Goal: Task Accomplishment & Management: Complete application form

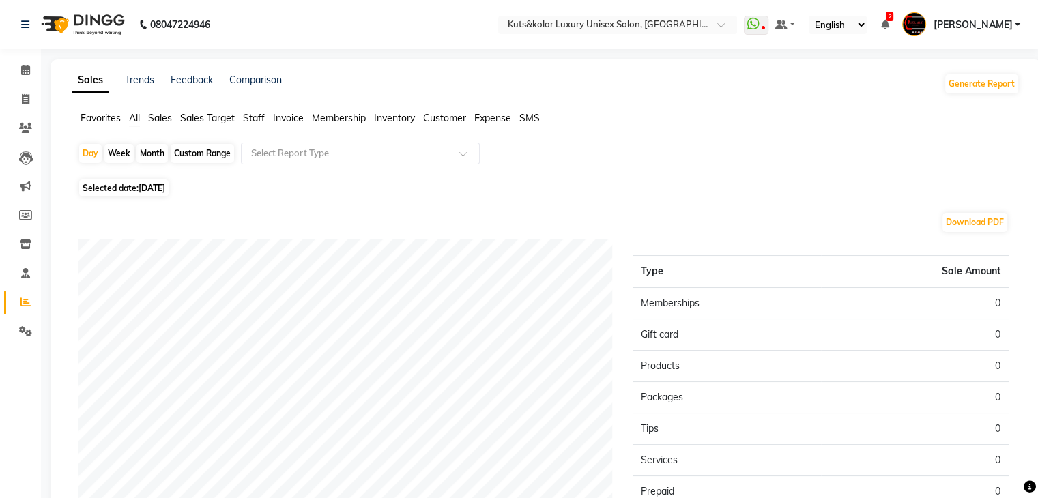
click at [25, 83] on li "Calendar" at bounding box center [20, 70] width 41 height 29
click at [21, 73] on icon at bounding box center [25, 70] width 9 height 10
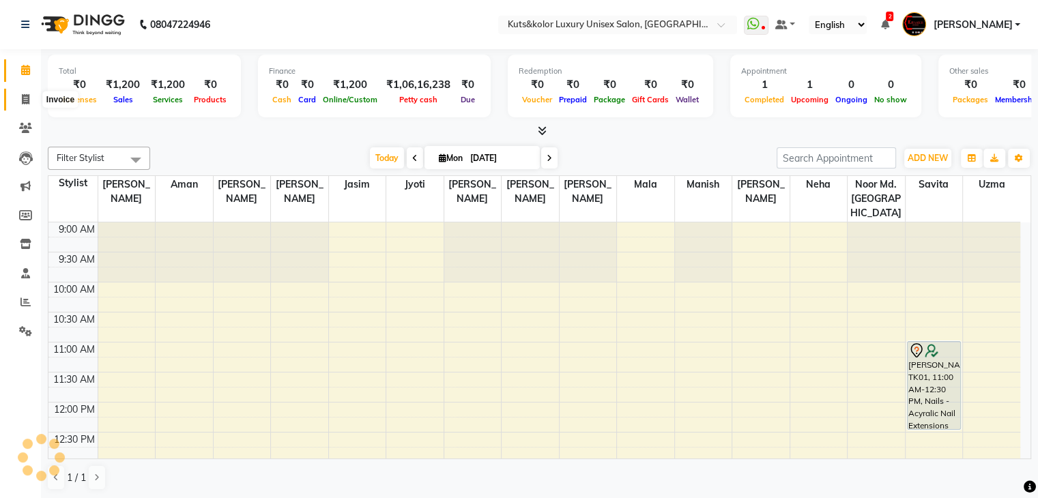
click at [30, 104] on span at bounding box center [26, 100] width 24 height 16
select select "4172"
select select "service"
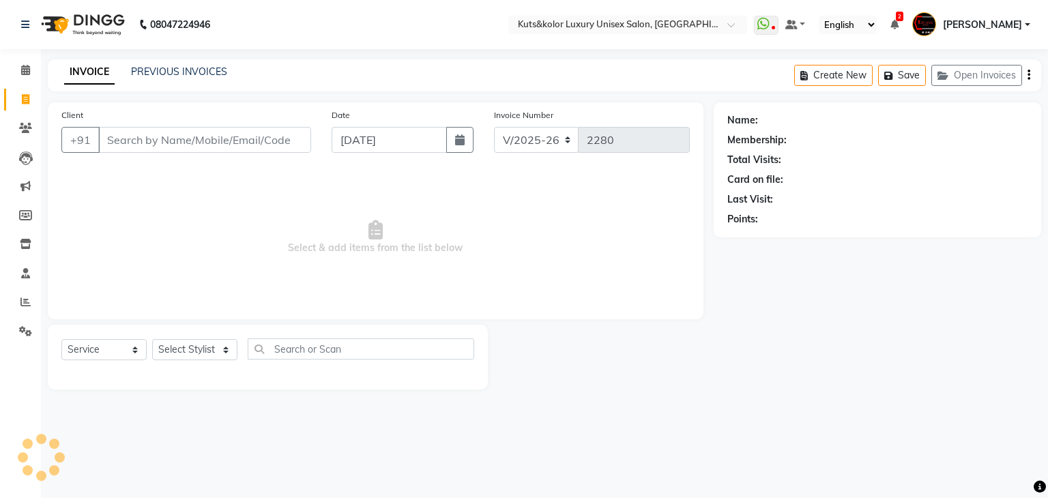
click at [141, 143] on input "Client" at bounding box center [204, 140] width 213 height 26
type input "9137877404"
click at [272, 138] on span "Add Client" at bounding box center [276, 140] width 54 height 14
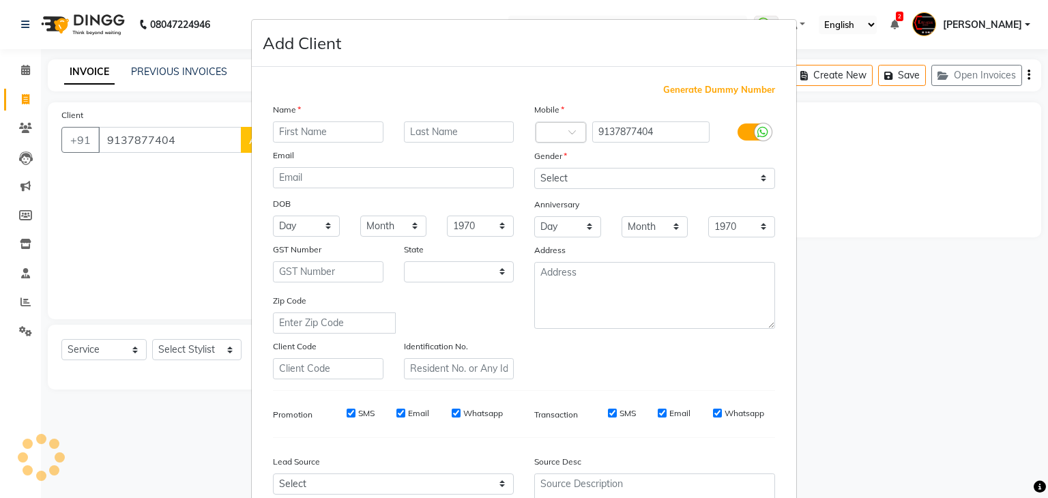
select select "22"
click at [289, 136] on input "text" at bounding box center [328, 131] width 111 height 21
type input "Zanaib"
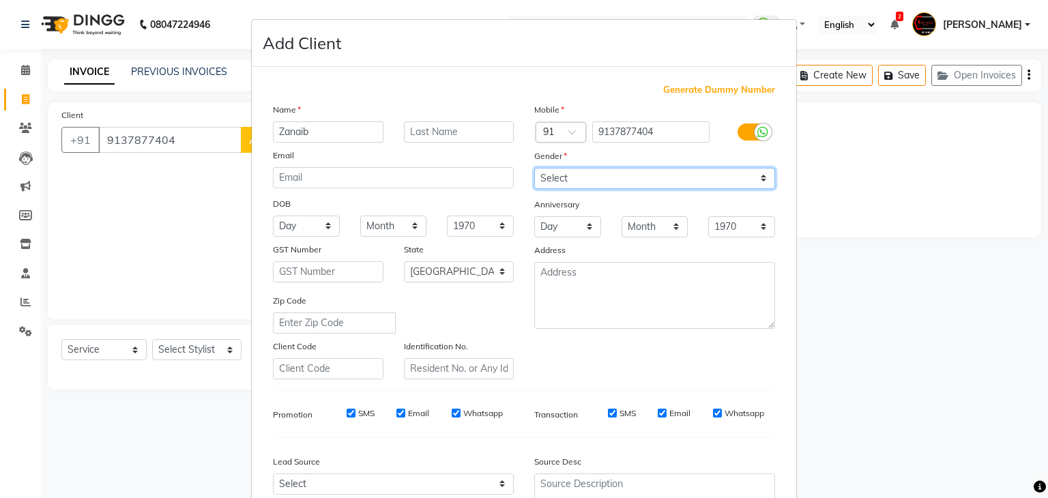
click at [568, 177] on select "Select [DEMOGRAPHIC_DATA] [DEMOGRAPHIC_DATA] Other Prefer Not To Say" at bounding box center [654, 178] width 241 height 21
select select "[DEMOGRAPHIC_DATA]"
click at [534, 169] on select "Select [DEMOGRAPHIC_DATA] [DEMOGRAPHIC_DATA] Other Prefer Not To Say" at bounding box center [654, 178] width 241 height 21
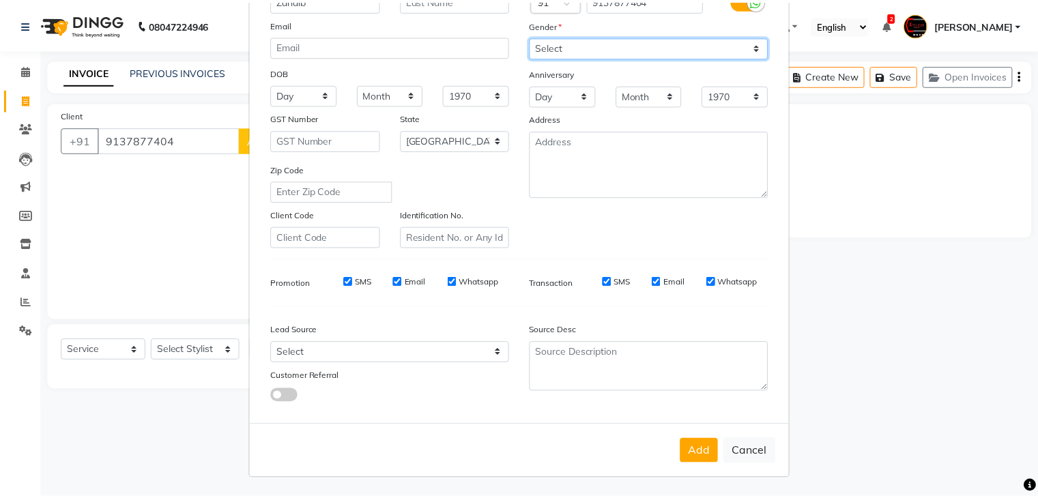
scroll to position [138, 0]
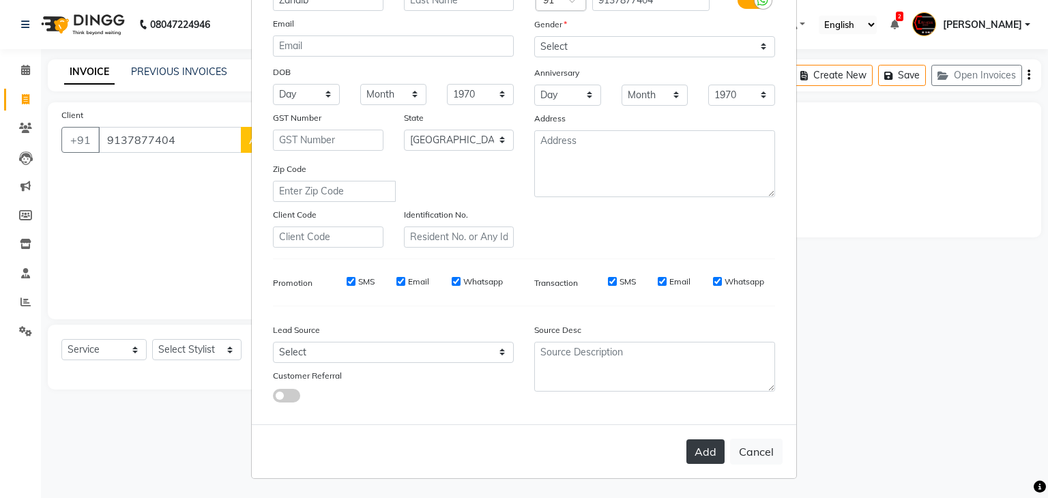
click at [701, 448] on button "Add" at bounding box center [705, 451] width 38 height 25
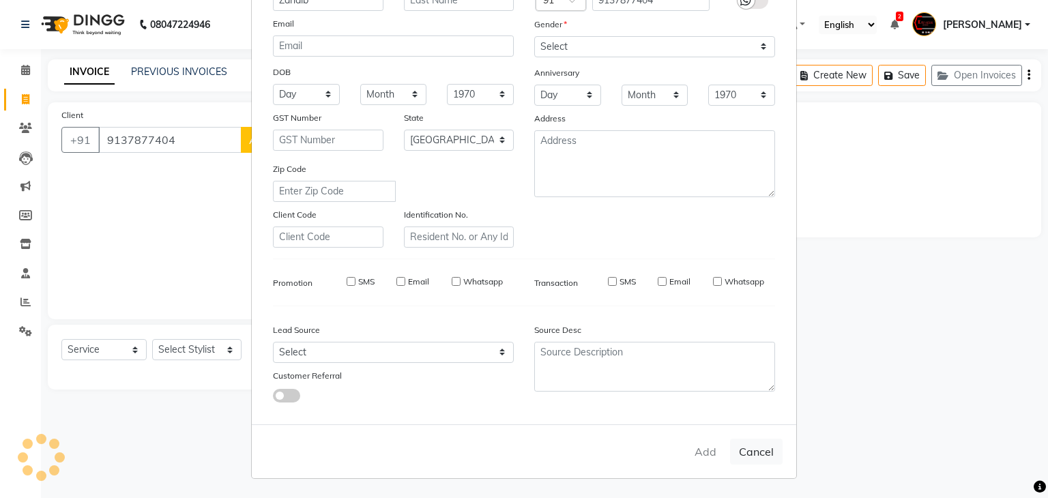
select select
select select "null"
select select
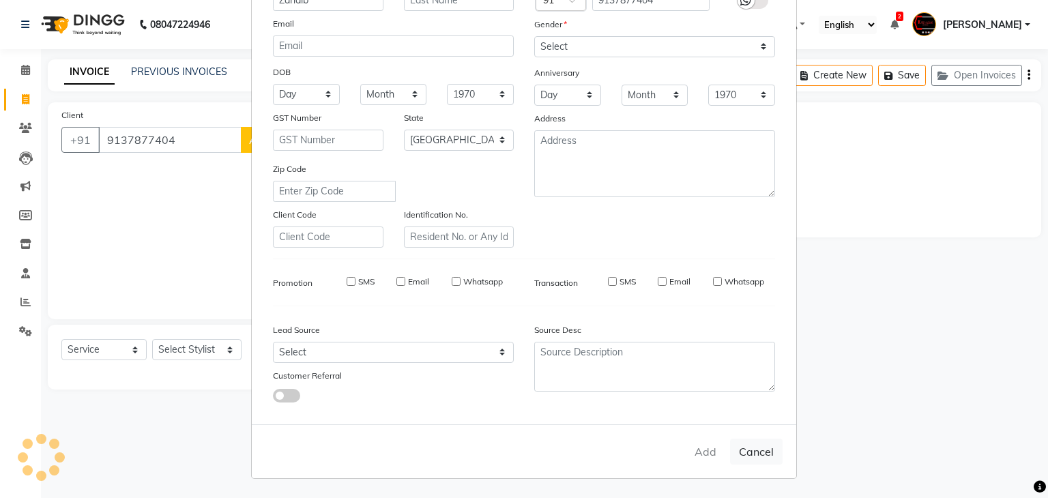
select select
checkbox input "false"
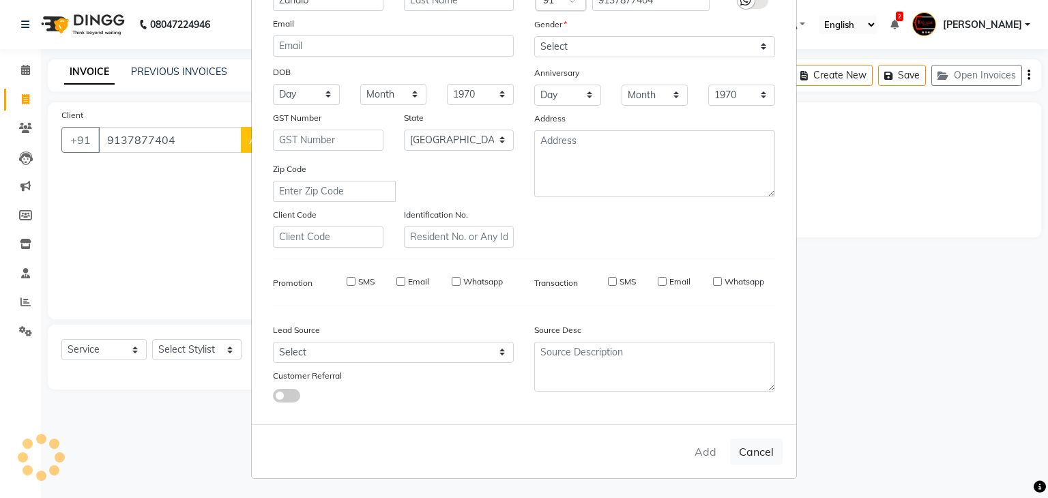
checkbox input "false"
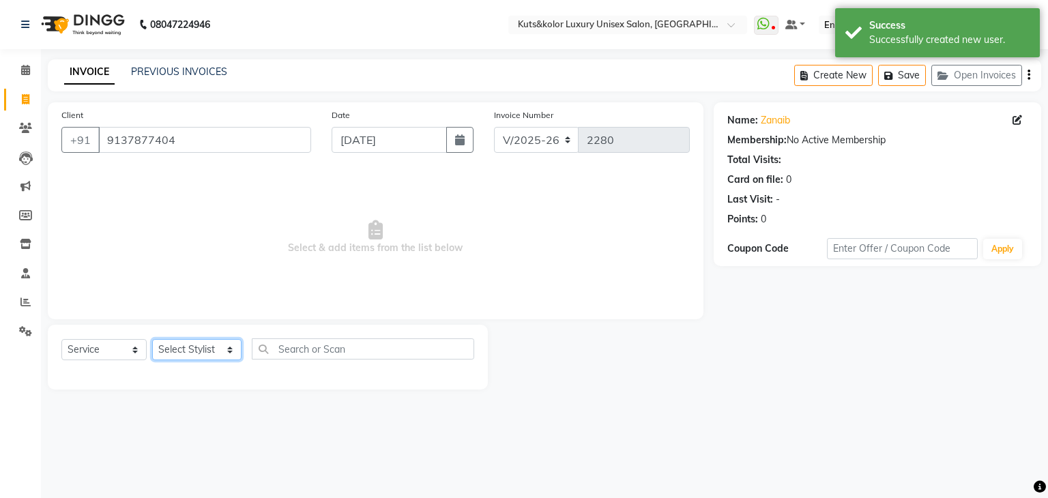
click at [189, 351] on select "Select Stylist [PERSON_NAME] [PERSON_NAME] [PERSON_NAME] [PERSON_NAME] [PERSON_…" at bounding box center [196, 349] width 89 height 21
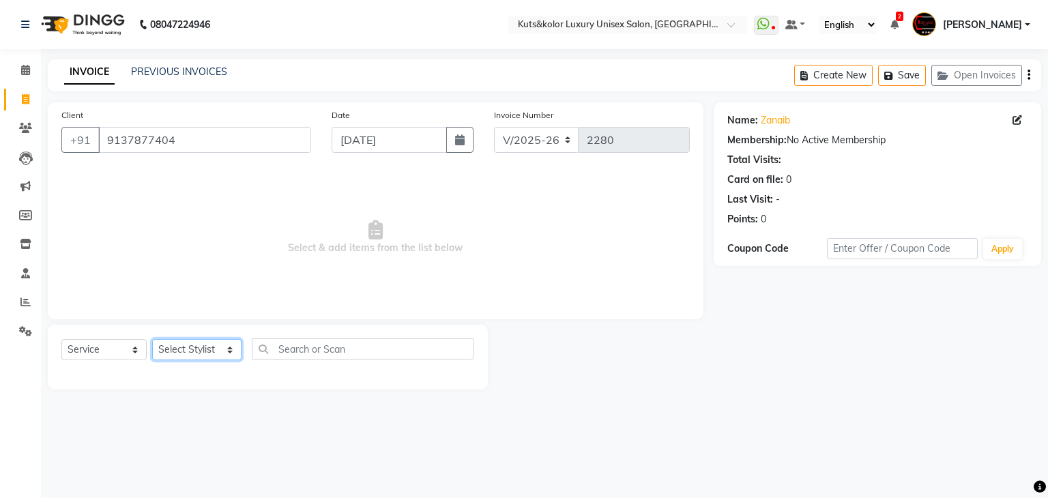
select select "37169"
click at [152, 340] on select "Select Stylist [PERSON_NAME] [PERSON_NAME] [PERSON_NAME] [PERSON_NAME] [PERSON_…" at bounding box center [196, 349] width 89 height 21
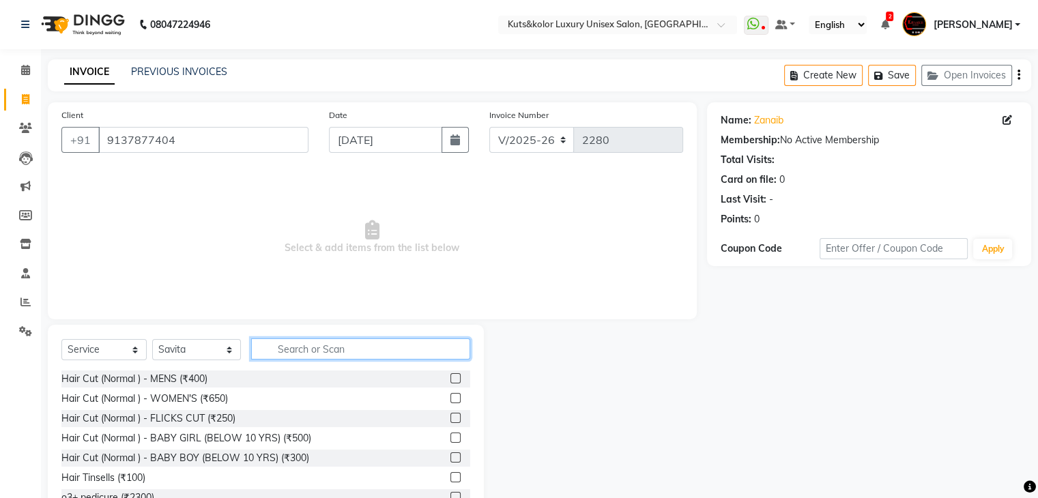
click at [322, 352] on input "text" at bounding box center [360, 348] width 219 height 21
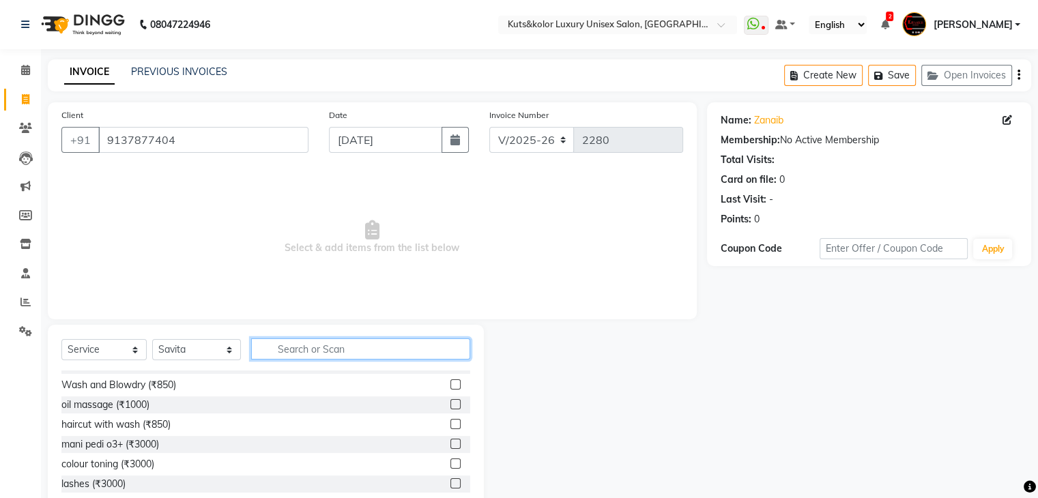
scroll to position [253, 0]
click at [450, 385] on label at bounding box center [455, 382] width 10 height 10
click at [450, 385] on input "checkbox" at bounding box center [454, 383] width 9 height 9
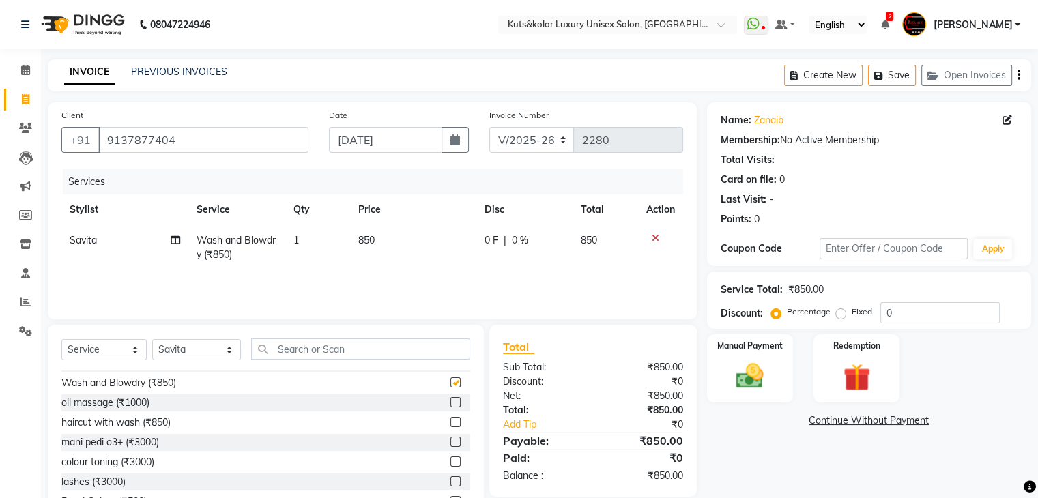
checkbox input "false"
click at [360, 244] on span "850" at bounding box center [366, 240] width 16 height 12
click at [350, 244] on td "1" at bounding box center [317, 247] width 65 height 45
select select "37169"
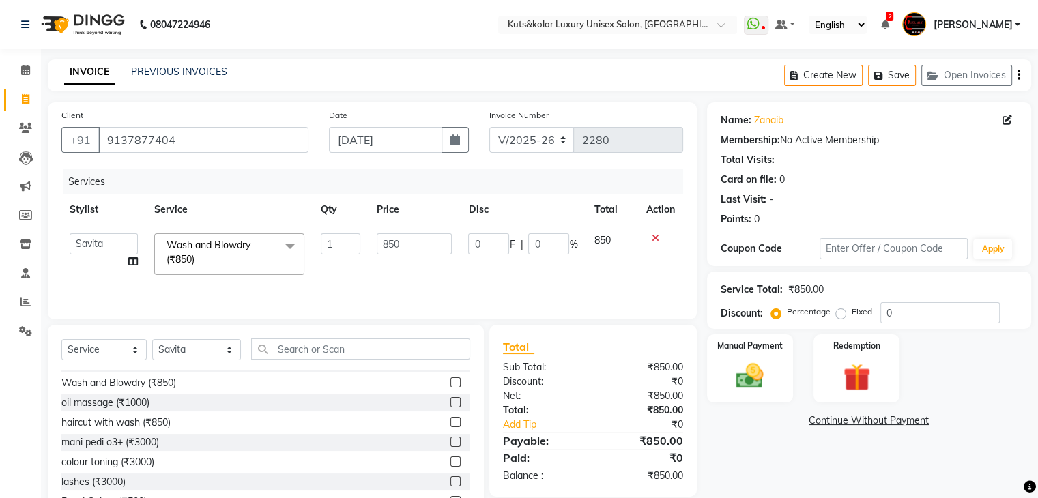
click at [360, 244] on td "1" at bounding box center [340, 254] width 56 height 58
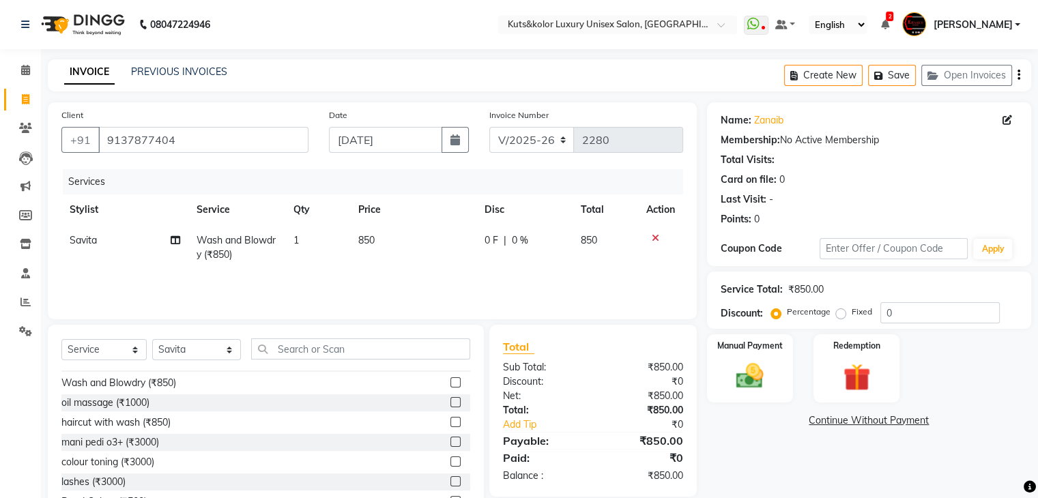
click at [396, 238] on td "850" at bounding box center [413, 247] width 126 height 45
select select "37169"
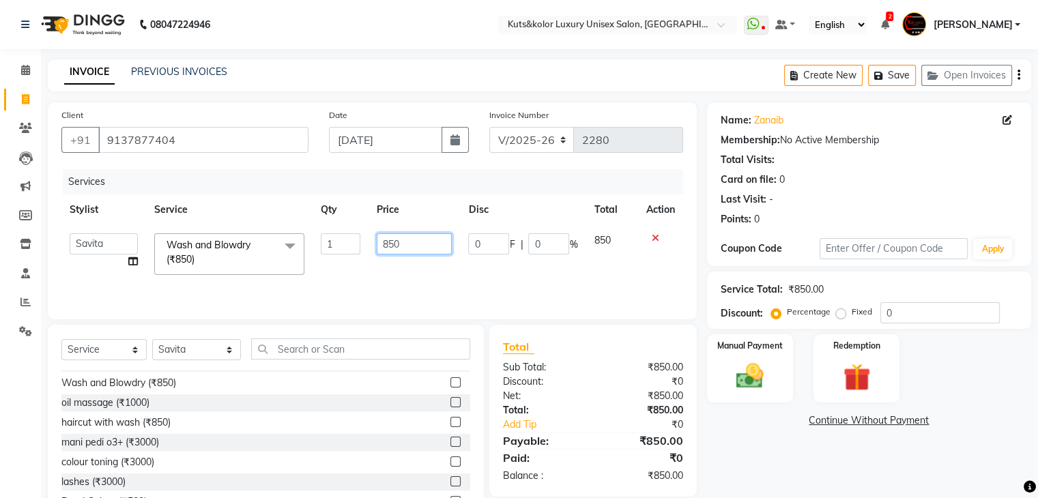
click at [388, 245] on input "850" at bounding box center [414, 243] width 75 height 21
type input "900"
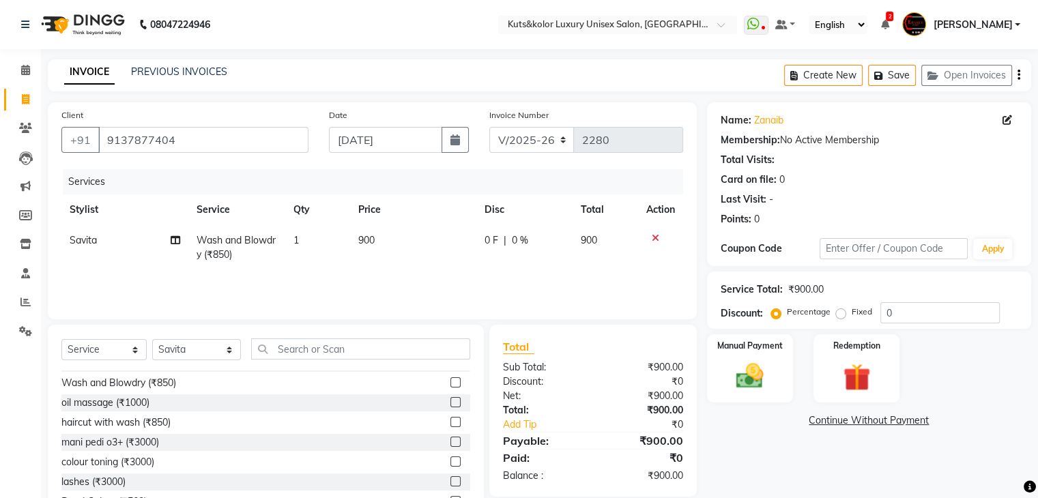
click at [459, 294] on div "Services Stylist Service Qty Price Disc Total Action Savita Wash and Blowdry (₹…" at bounding box center [372, 237] width 622 height 136
click at [736, 377] on img at bounding box center [750, 376] width 46 height 33
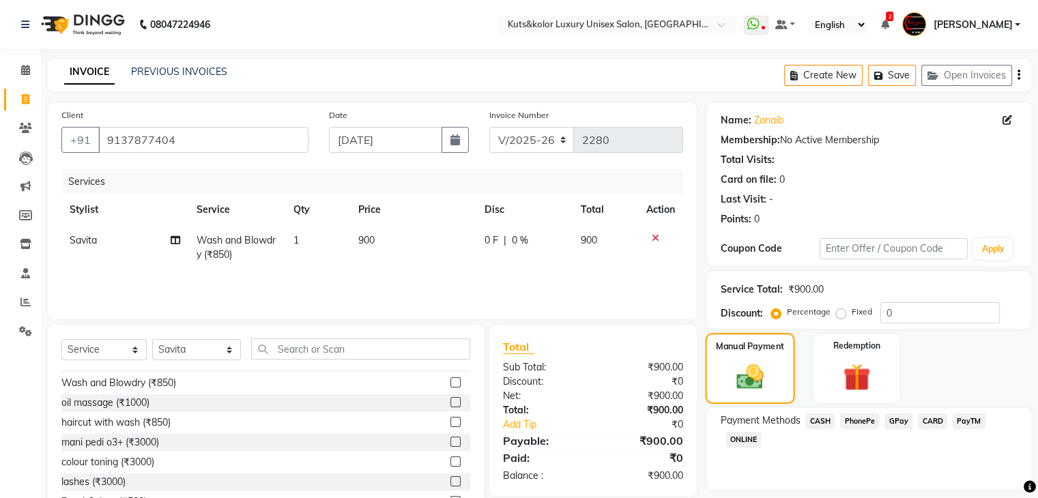
scroll to position [49, 0]
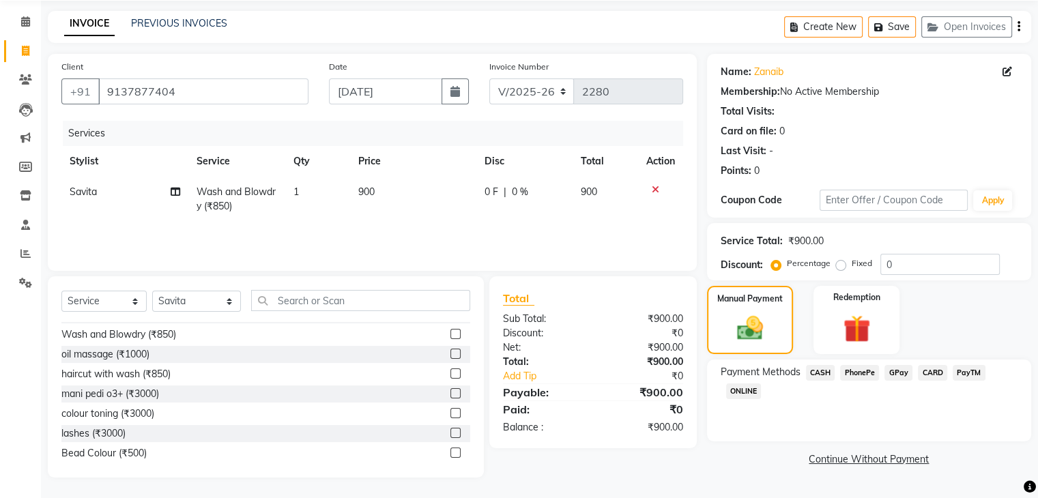
click at [823, 378] on span "CASH" at bounding box center [820, 373] width 29 height 16
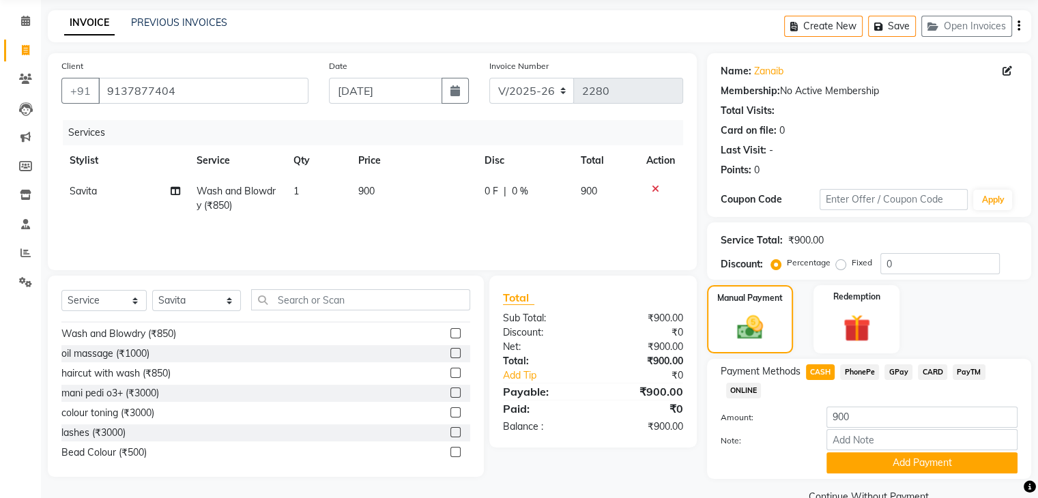
scroll to position [80, 0]
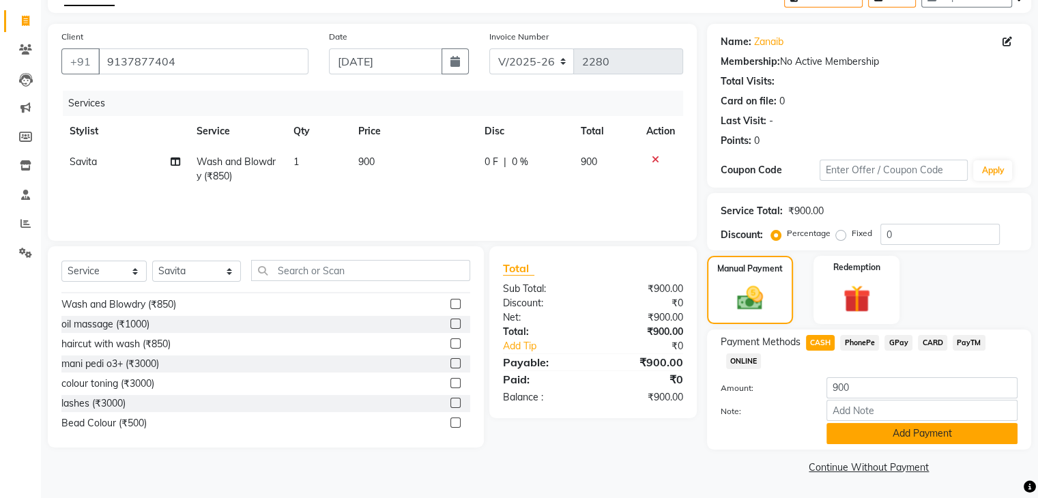
click at [909, 436] on button "Add Payment" at bounding box center [921, 433] width 191 height 21
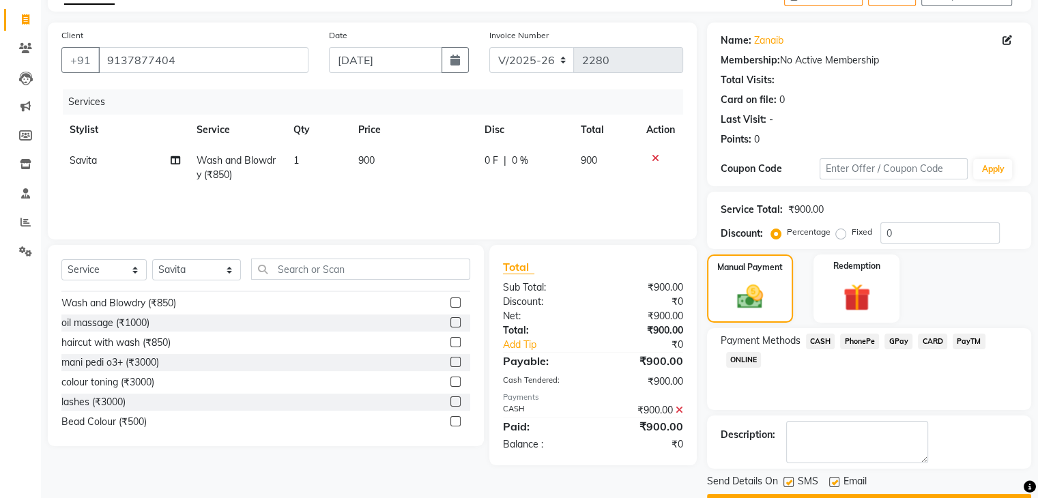
scroll to position [117, 0]
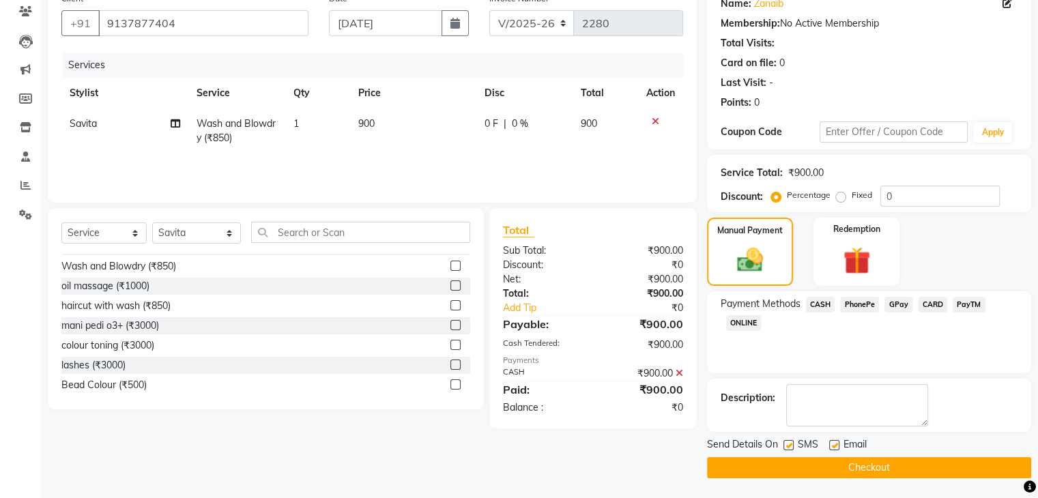
click at [836, 445] on label at bounding box center [834, 445] width 10 height 10
click at [836, 445] on input "checkbox" at bounding box center [833, 445] width 9 height 9
checkbox input "false"
click at [857, 462] on button "Checkout" at bounding box center [869, 467] width 324 height 21
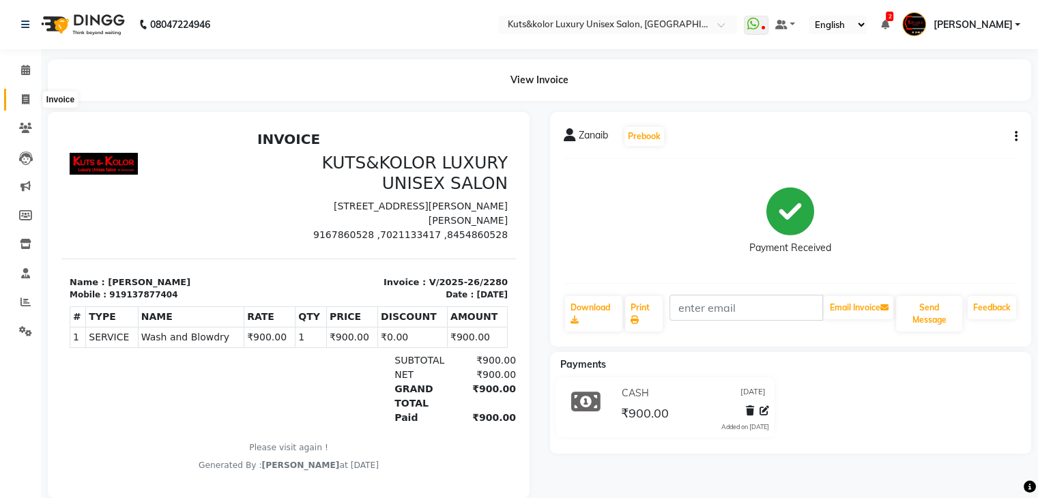
click at [29, 102] on icon at bounding box center [26, 99] width 8 height 10
select select "service"
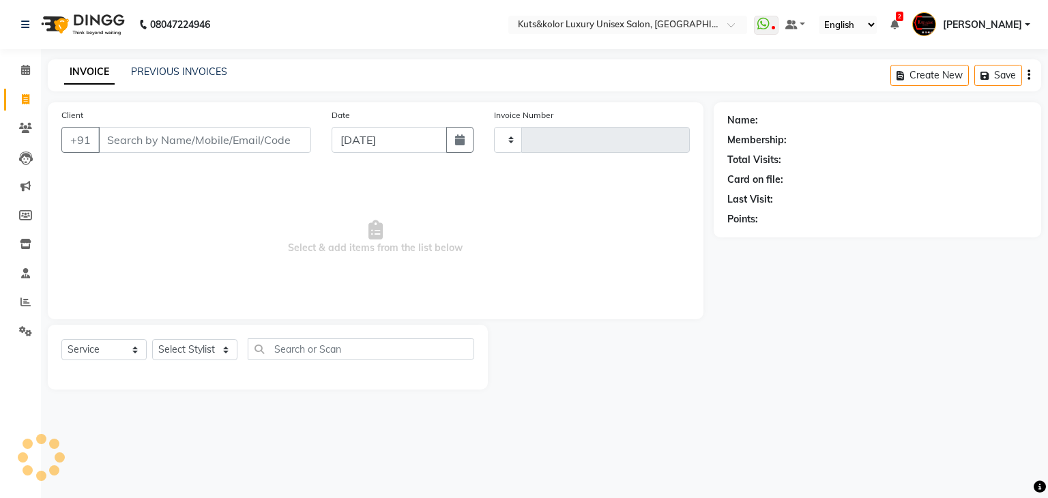
type input "2281"
select select "4172"
click at [157, 134] on input "Client" at bounding box center [204, 140] width 213 height 26
click at [144, 142] on input "Client" at bounding box center [204, 140] width 213 height 26
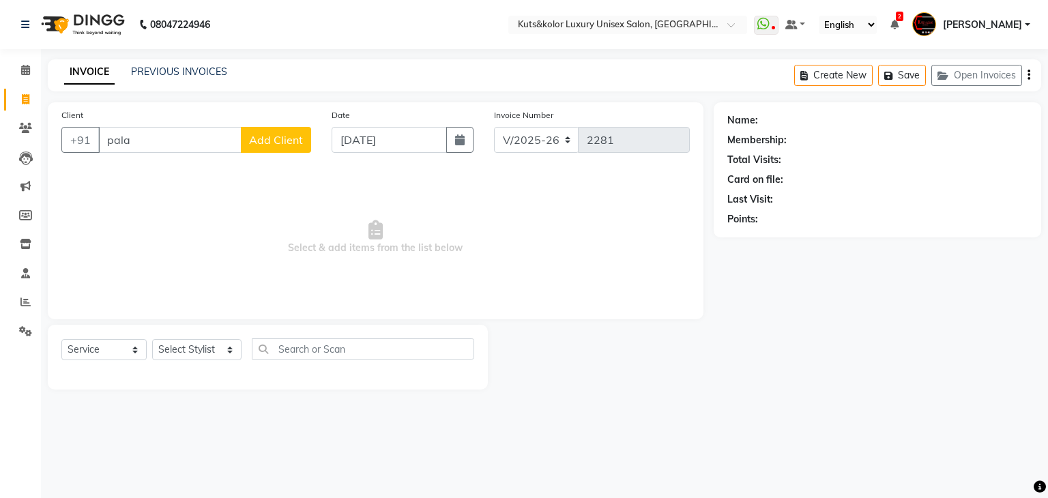
type input "palak"
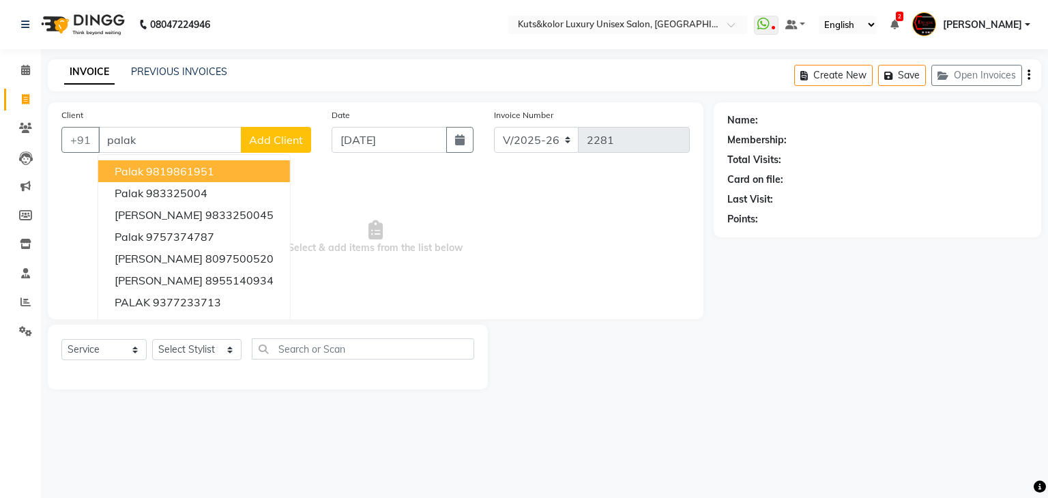
click at [163, 146] on input "palak" at bounding box center [169, 140] width 143 height 26
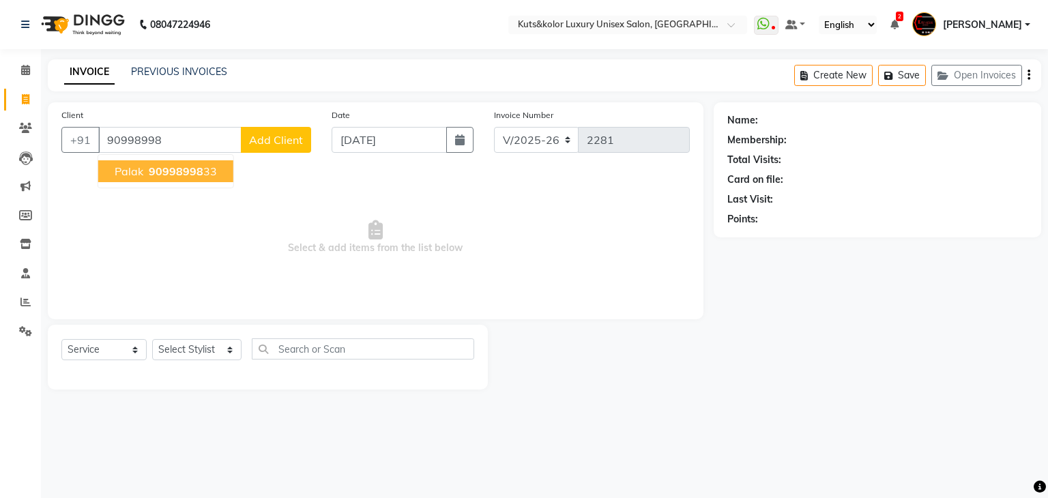
click at [194, 177] on span "90998998" at bounding box center [176, 171] width 55 height 14
type input "9099899833"
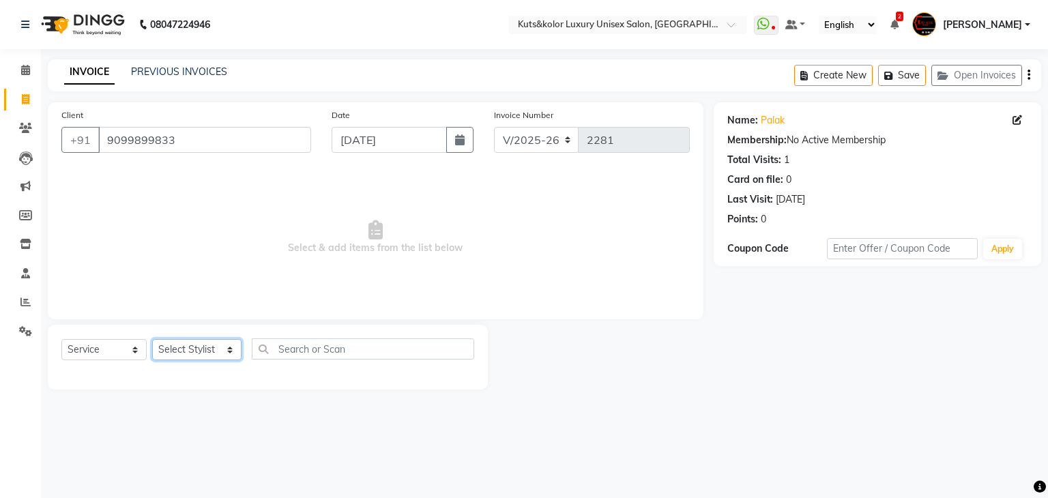
click at [195, 355] on select "Select Stylist [PERSON_NAME] [PERSON_NAME] [PERSON_NAME] [PERSON_NAME] [PERSON_…" at bounding box center [196, 349] width 89 height 21
select select "37169"
click at [152, 340] on select "Select Stylist [PERSON_NAME] [PERSON_NAME] [PERSON_NAME] [PERSON_NAME] [PERSON_…" at bounding box center [196, 349] width 89 height 21
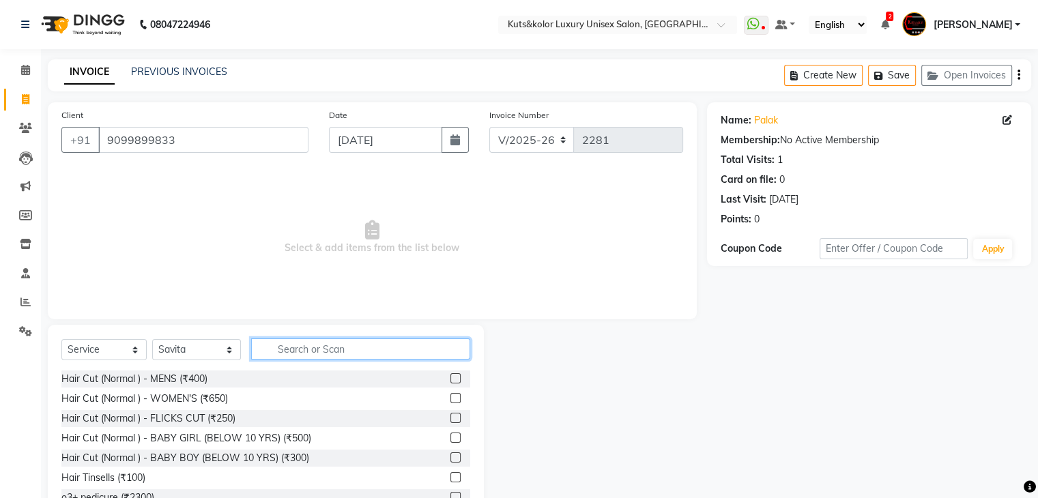
click at [300, 349] on input "text" at bounding box center [360, 348] width 219 height 21
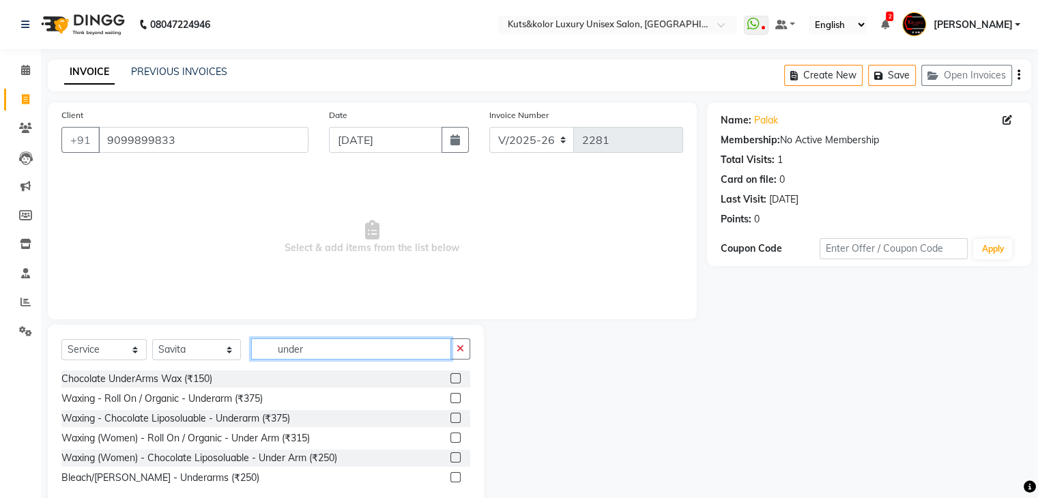
type input "under"
click at [456, 419] on label at bounding box center [455, 418] width 10 height 10
click at [456, 419] on input "checkbox" at bounding box center [454, 418] width 9 height 9
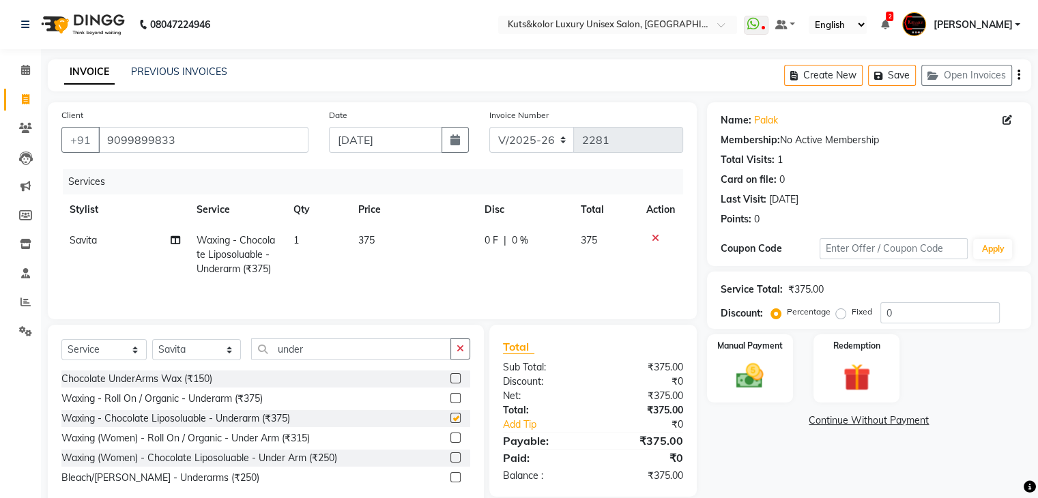
checkbox input "false"
click at [368, 244] on span "375" at bounding box center [366, 240] width 16 height 12
select select "37169"
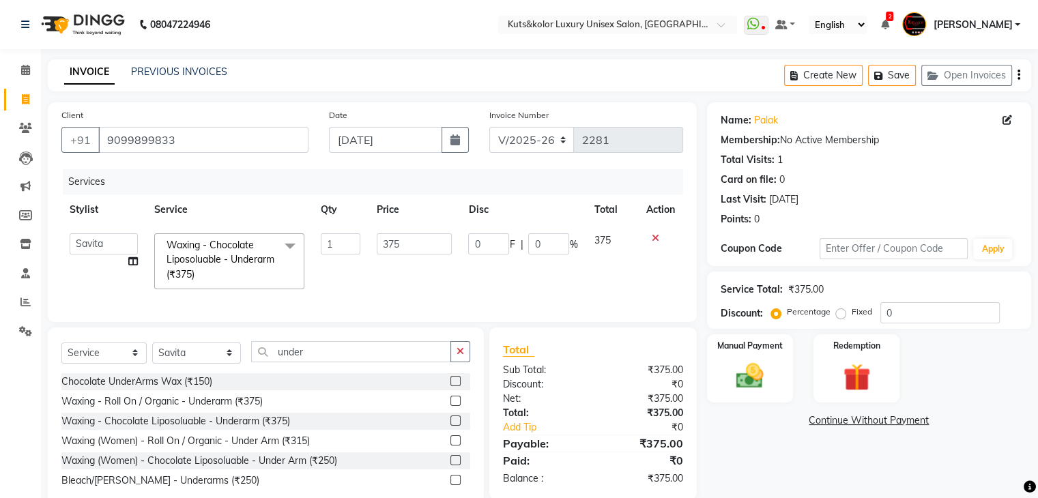
click at [368, 244] on td "375" at bounding box center [413, 261] width 91 height 72
click at [405, 248] on input "375" at bounding box center [414, 243] width 75 height 21
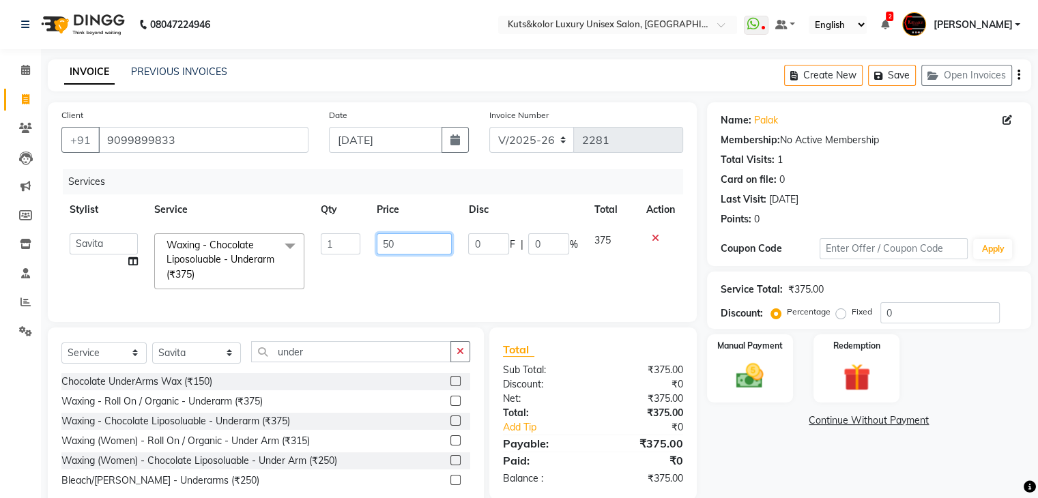
type input "500"
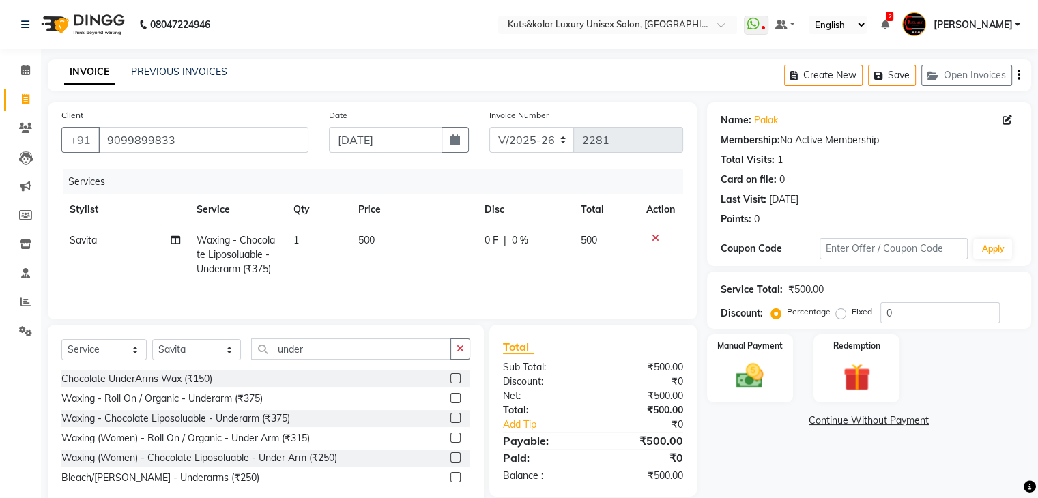
click at [579, 290] on div "Services Stylist Service Qty Price Disc Total Action Savita Waxing - Chocolate …" at bounding box center [372, 237] width 622 height 136
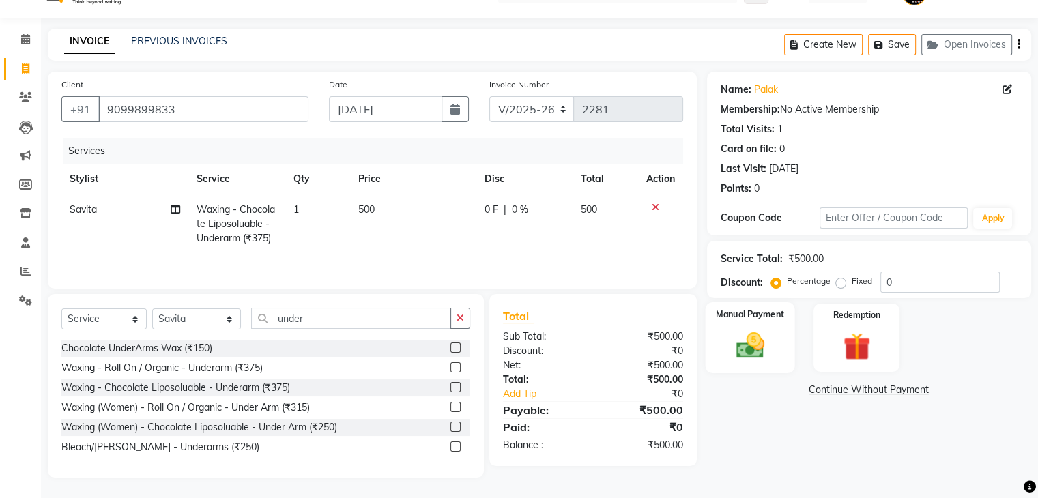
click at [737, 351] on img at bounding box center [750, 346] width 46 height 33
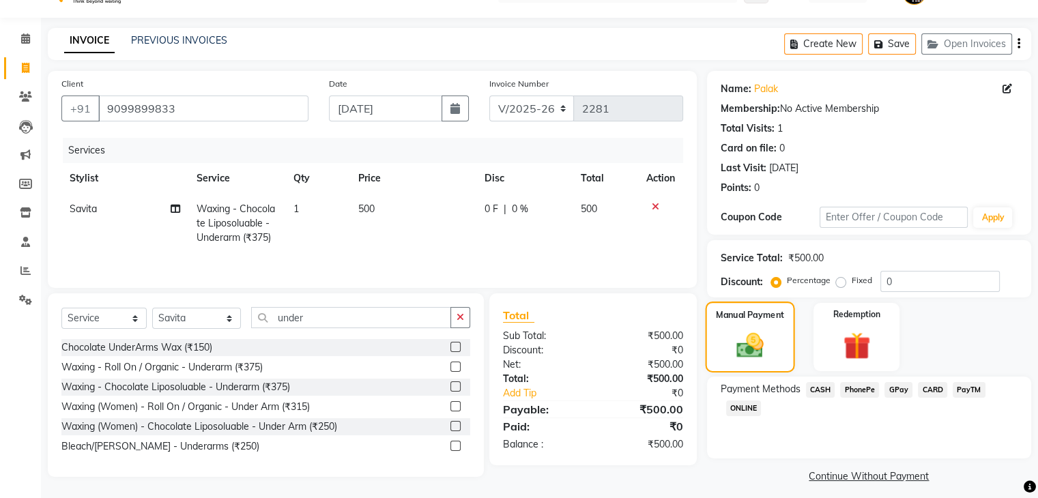
scroll to position [40, 0]
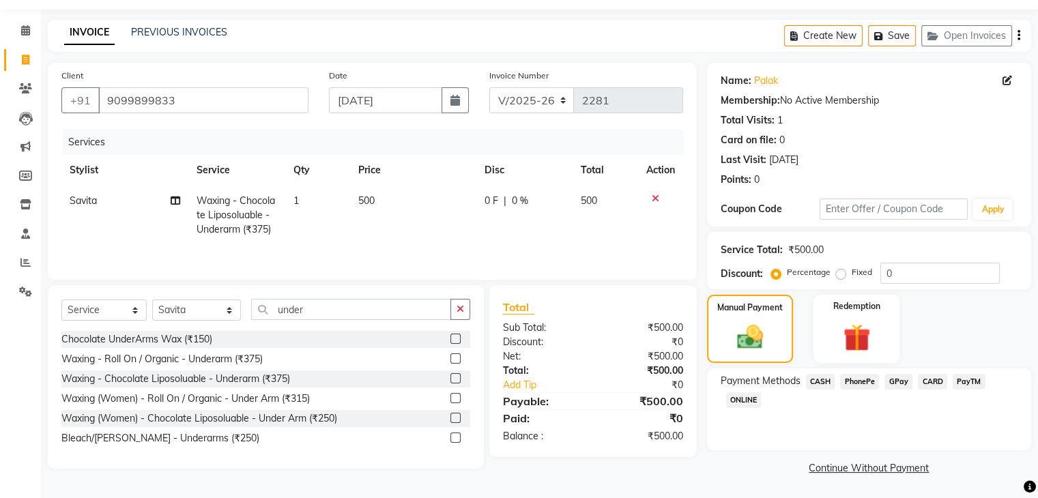
click at [820, 381] on span "CASH" at bounding box center [820, 382] width 29 height 16
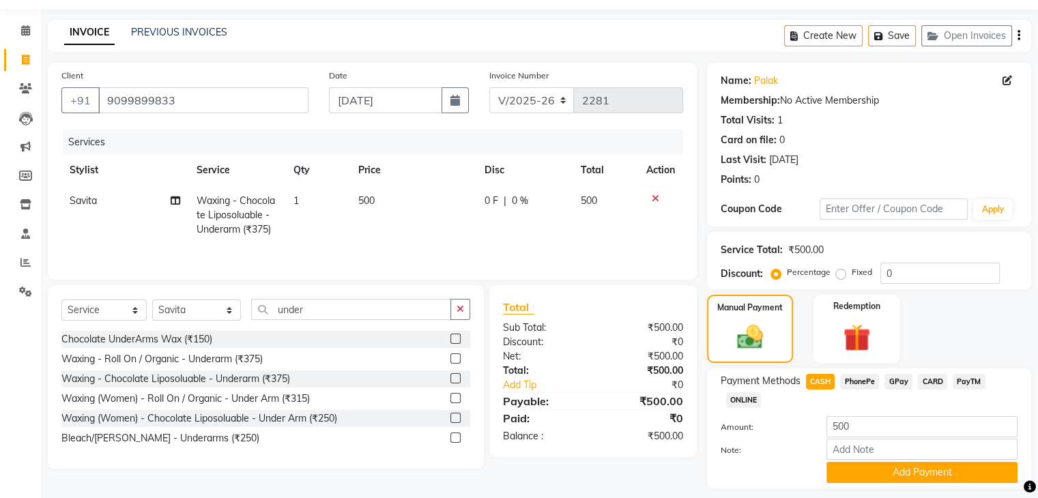
scroll to position [80, 0]
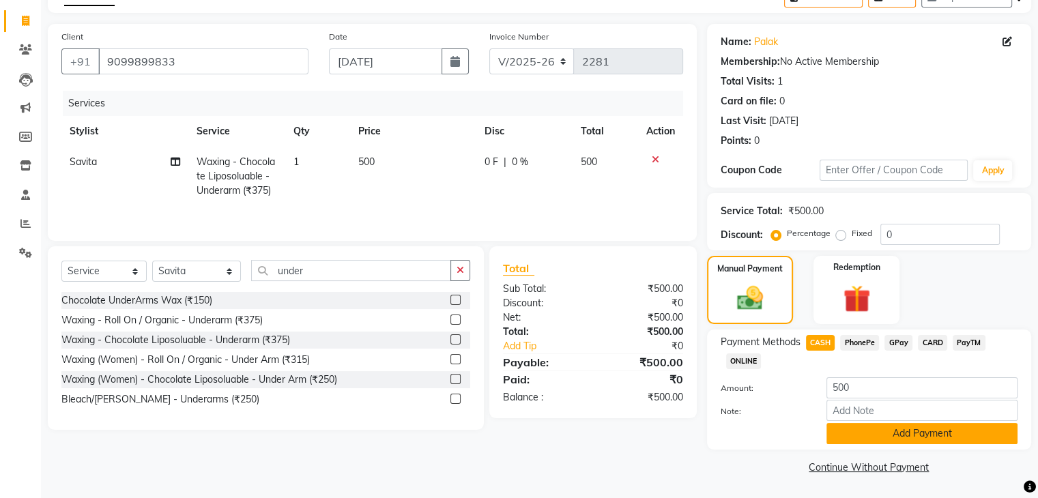
click at [888, 428] on button "Add Payment" at bounding box center [921, 433] width 191 height 21
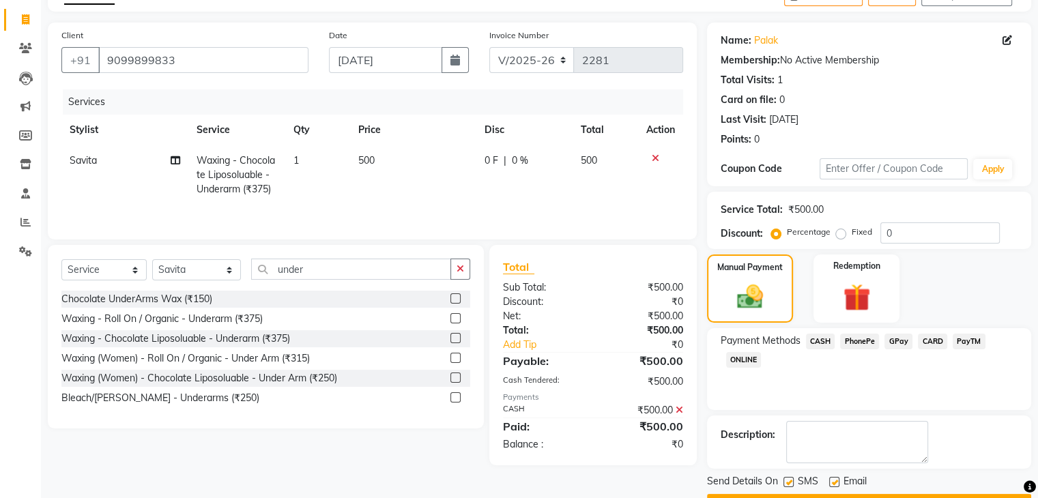
scroll to position [117, 0]
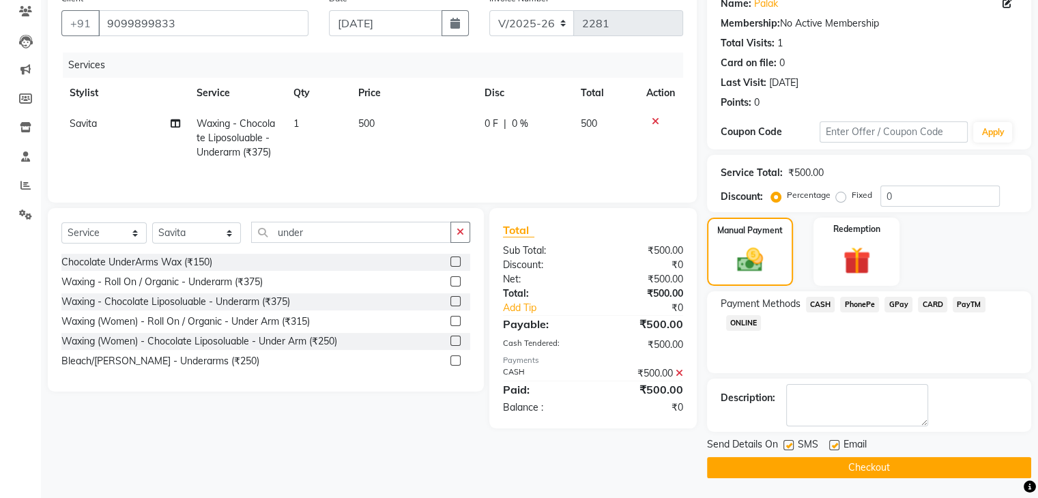
click at [834, 444] on label at bounding box center [834, 445] width 10 height 10
click at [834, 444] on input "checkbox" at bounding box center [833, 445] width 9 height 9
checkbox input "false"
click at [862, 465] on button "Checkout" at bounding box center [869, 467] width 324 height 21
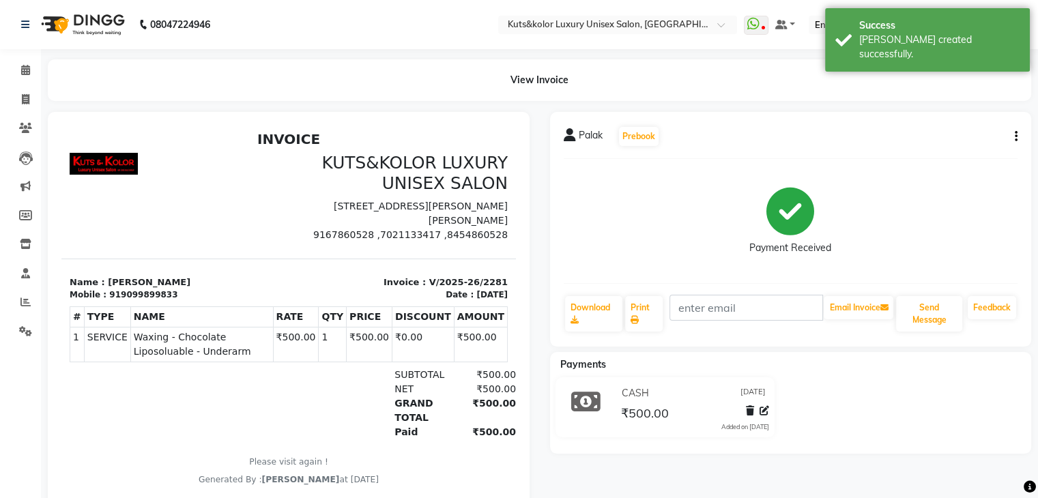
scroll to position [44, 0]
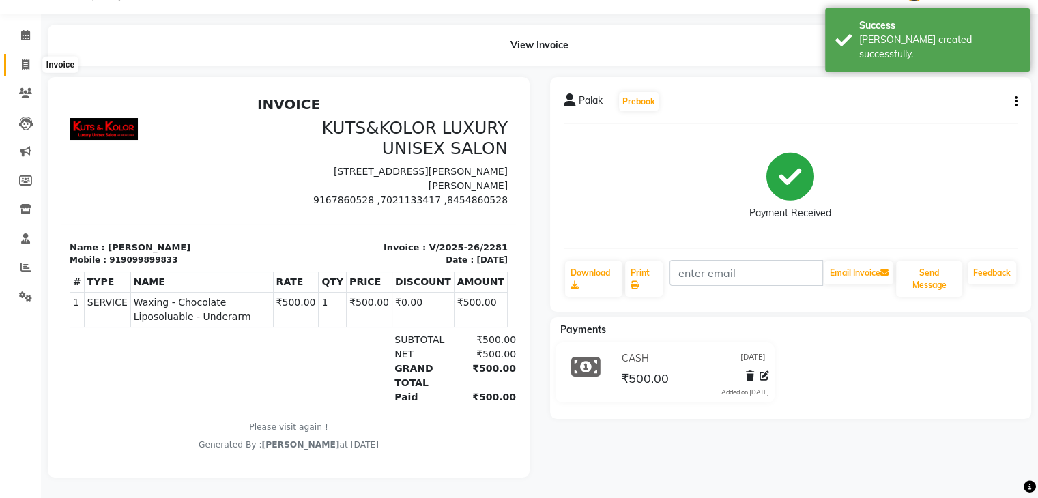
click at [18, 57] on span at bounding box center [26, 65] width 24 height 16
select select "4172"
select select "service"
